Goal: Information Seeking & Learning: Check status

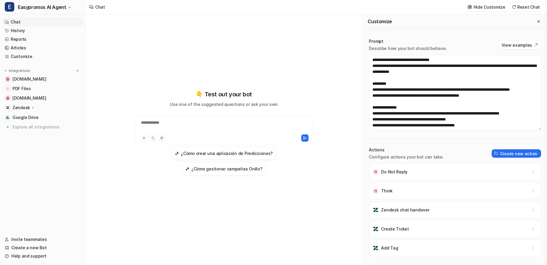
scroll to position [149, 0]
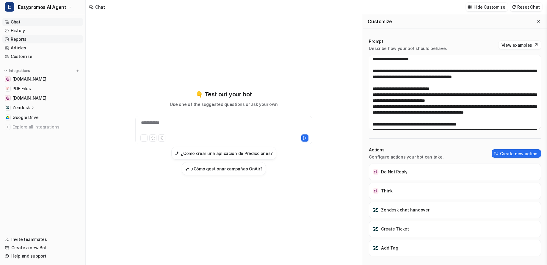
click at [6, 35] on link "Reports" at bounding box center [42, 39] width 81 height 8
click at [19, 31] on link "History" at bounding box center [42, 30] width 81 height 8
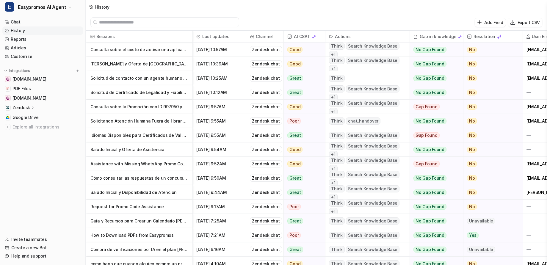
click at [145, 79] on p "Solicitud de contacto con un agente humano fuera de horario" at bounding box center [138, 78] width 97 height 14
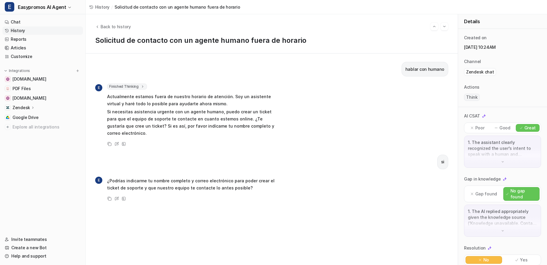
click at [113, 22] on div "Back to history Solicitud de contacto con un agente humano fuera de horario" at bounding box center [272, 33] width 372 height 39
click at [113, 27] on span "Back to history" at bounding box center [115, 26] width 30 height 6
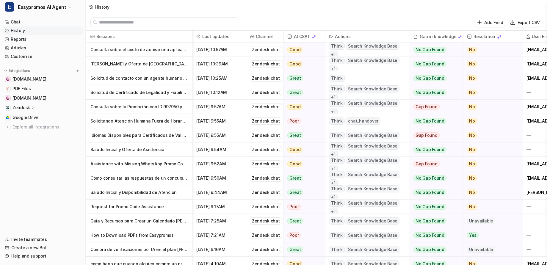
click at [140, 51] on p "Consulta sobre el costo de activar una aplicación en [PERSON_NAME]" at bounding box center [138, 50] width 97 height 14
click at [145, 67] on p "[PERSON_NAME] y Oferta de [GEOGRAPHIC_DATA] en Línea" at bounding box center [138, 64] width 97 height 14
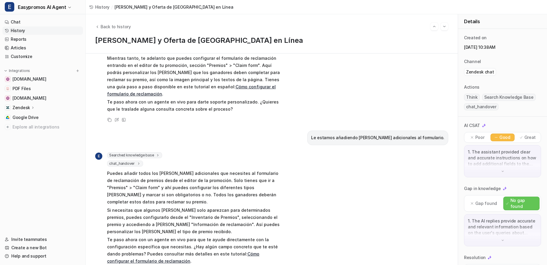
scroll to position [164, 0]
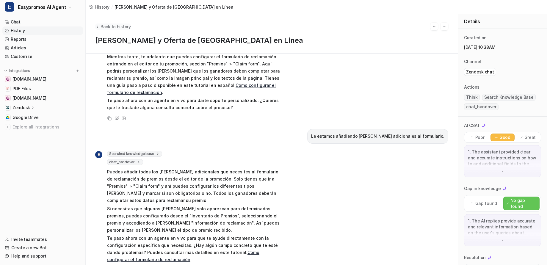
click at [114, 26] on span "Back to history" at bounding box center [115, 26] width 30 height 6
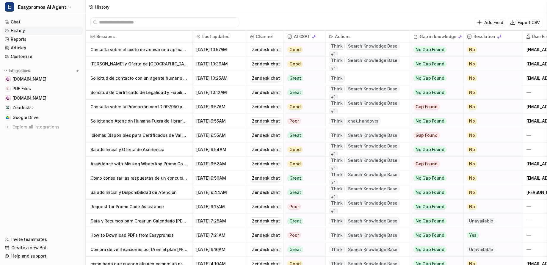
scroll to position [0, 59]
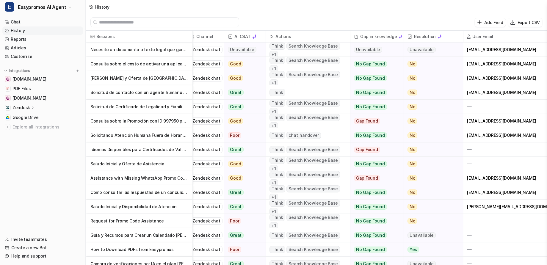
click at [158, 49] on p "Necesito un documento o texto legal que garantice que los procesos de easypromos" at bounding box center [138, 50] width 97 height 14
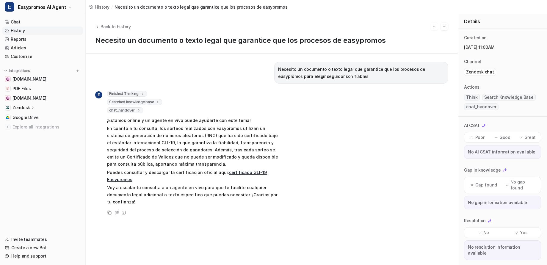
click at [17, 31] on link "History" at bounding box center [42, 30] width 81 height 8
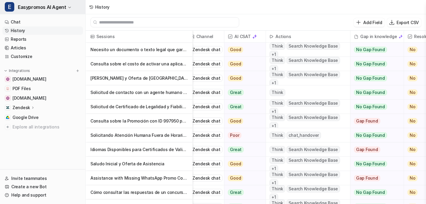
scroll to position [0, 59]
